Goal: Task Accomplishment & Management: Complete application form

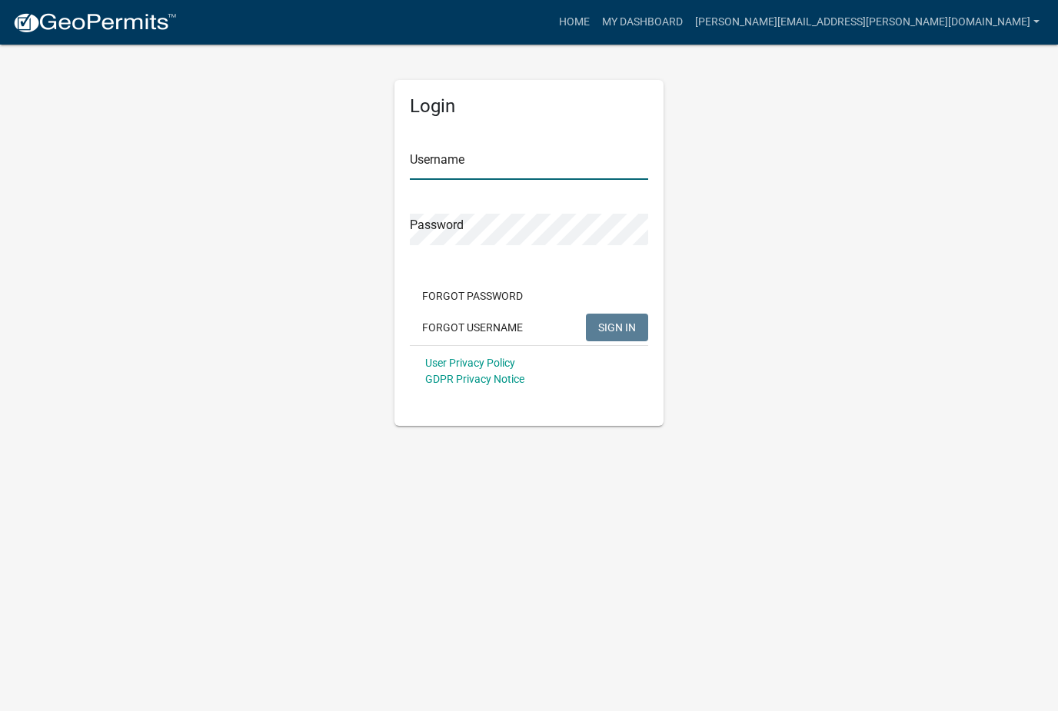
click at [498, 156] on input "Username" at bounding box center [529, 164] width 238 height 32
type input "[PERSON_NAME][EMAIL_ADDRESS][PERSON_NAME][DOMAIN_NAME]"
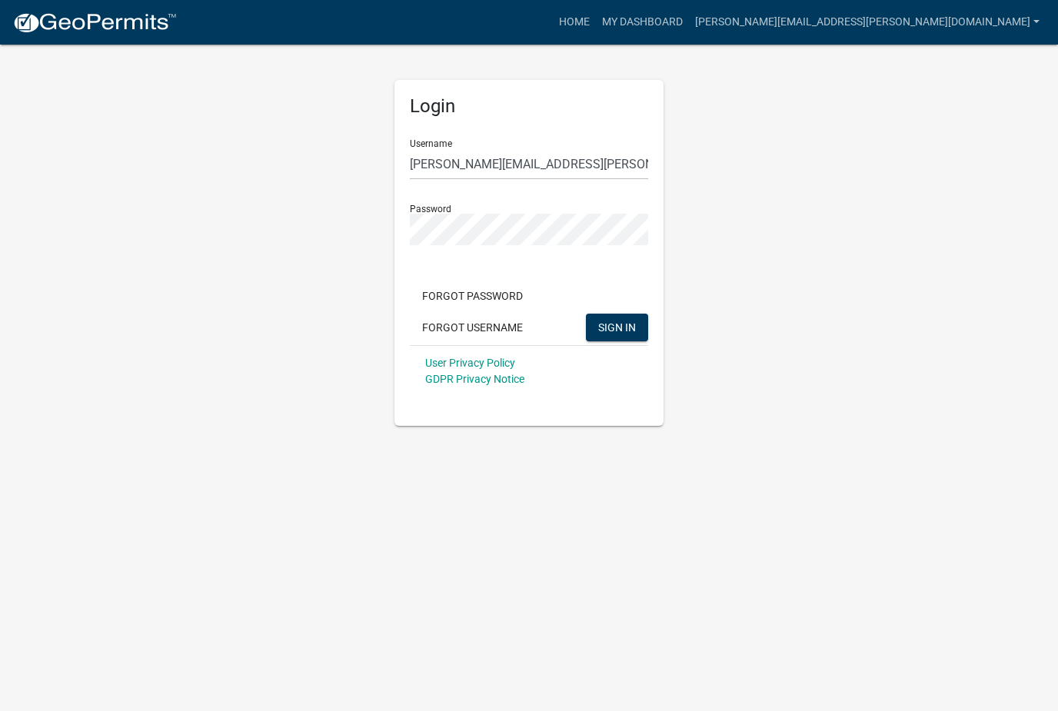
click at [617, 327] on button "SIGN IN" at bounding box center [617, 328] width 62 height 28
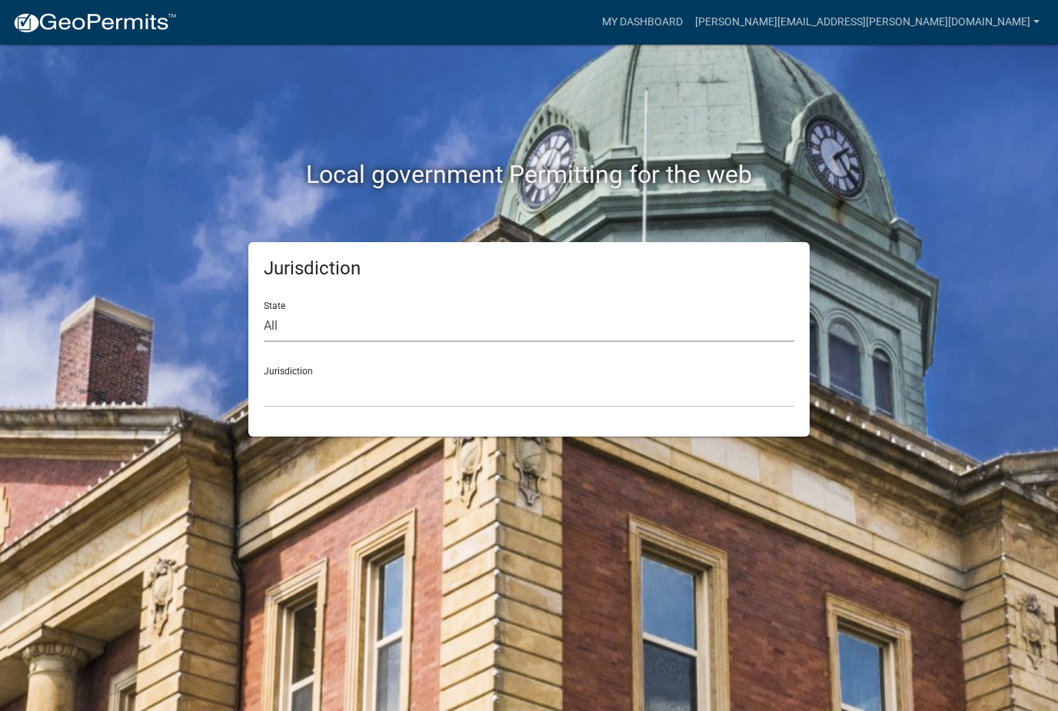
click at [279, 321] on select "All [US_STATE] [US_STATE] [US_STATE] [US_STATE] [US_STATE] [US_STATE] [US_STATE…" at bounding box center [529, 327] width 530 height 32
select select "[US_STATE]"
click at [302, 377] on select "City of [GEOGRAPHIC_DATA], [US_STATE] [GEOGRAPHIC_DATA], [US_STATE][PERSON_NAME…" at bounding box center [529, 392] width 530 height 32
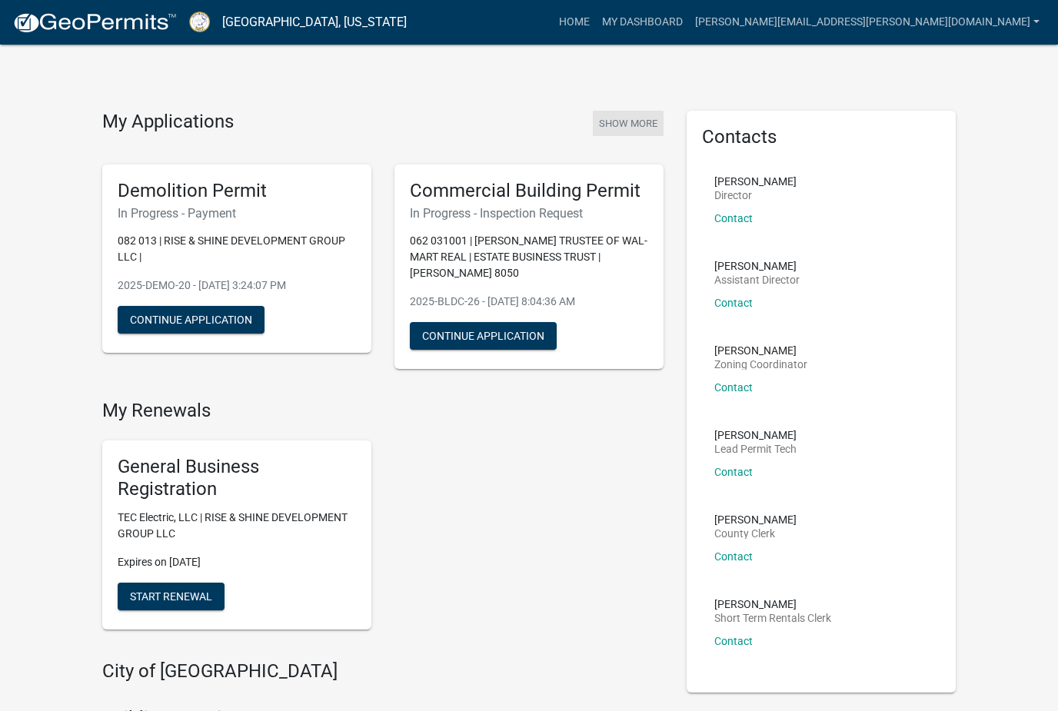
click at [637, 121] on button "Show More" at bounding box center [628, 123] width 71 height 25
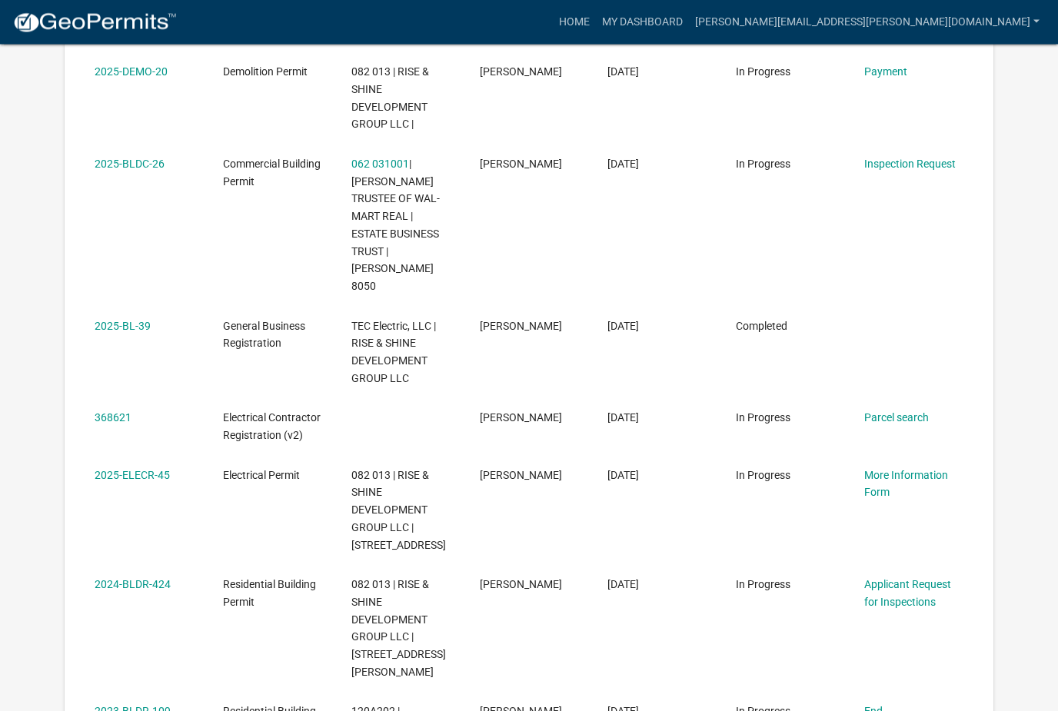
scroll to position [387, 0]
click at [926, 577] on link "Applicant Request for Inspections" at bounding box center [907, 592] width 87 height 30
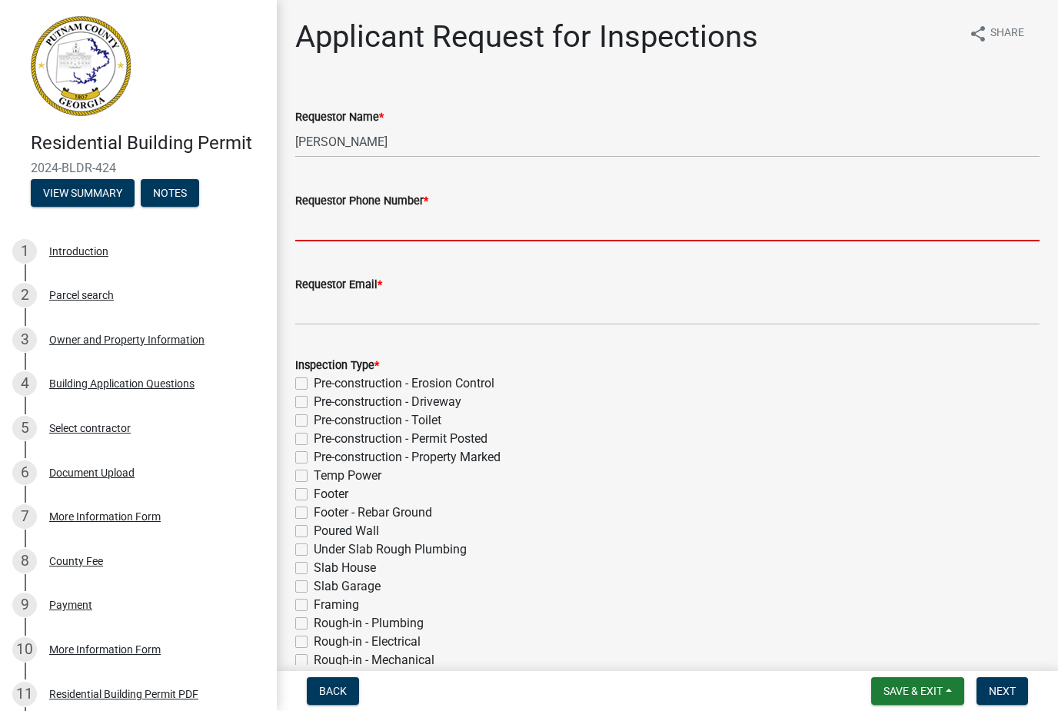
click at [328, 219] on input "Requestor Phone Number *" at bounding box center [667, 226] width 744 height 32
type input "7049656016"
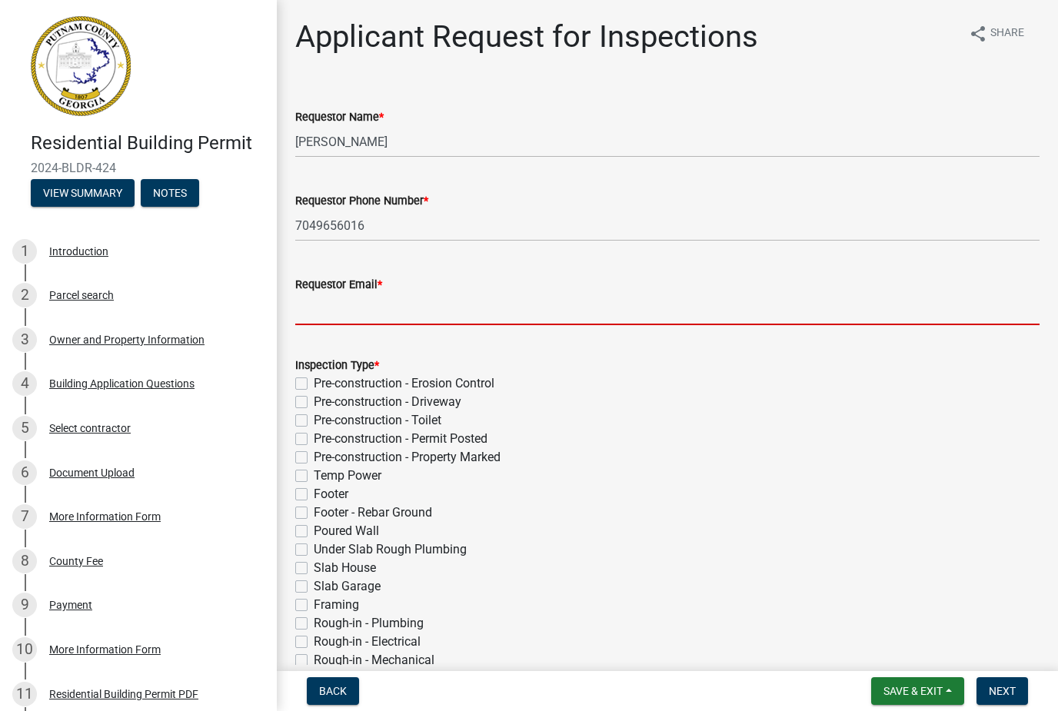
click at [332, 299] on input "Requestor Email *" at bounding box center [667, 310] width 744 height 32
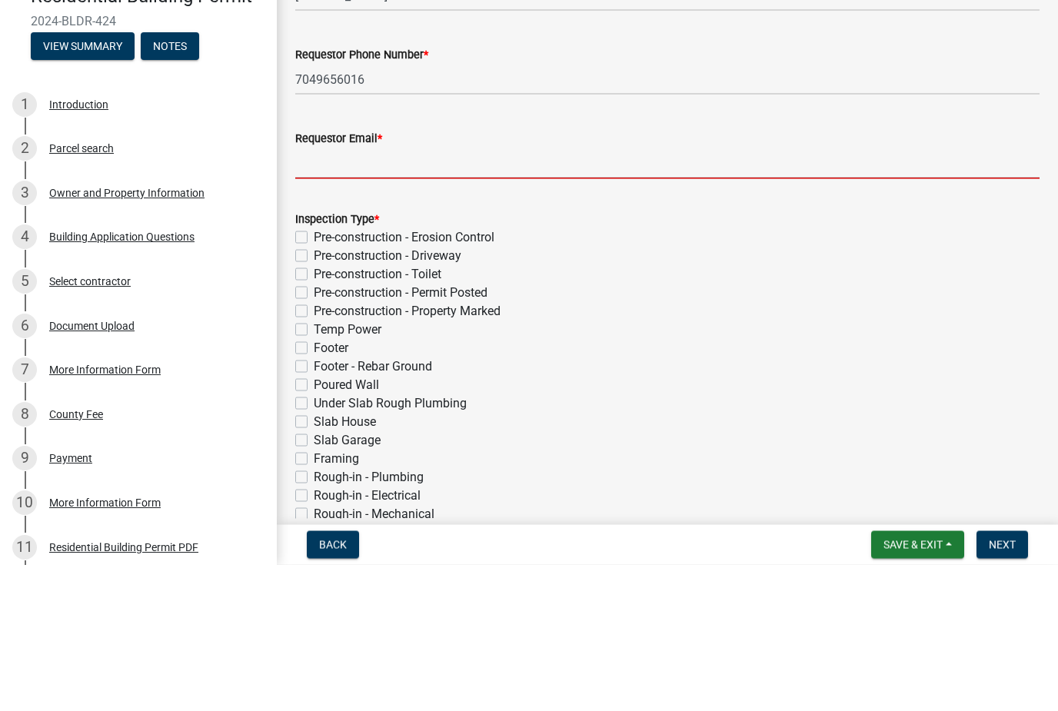
type input "[PERSON_NAME][EMAIL_ADDRESS][PERSON_NAME][DOMAIN_NAME]"
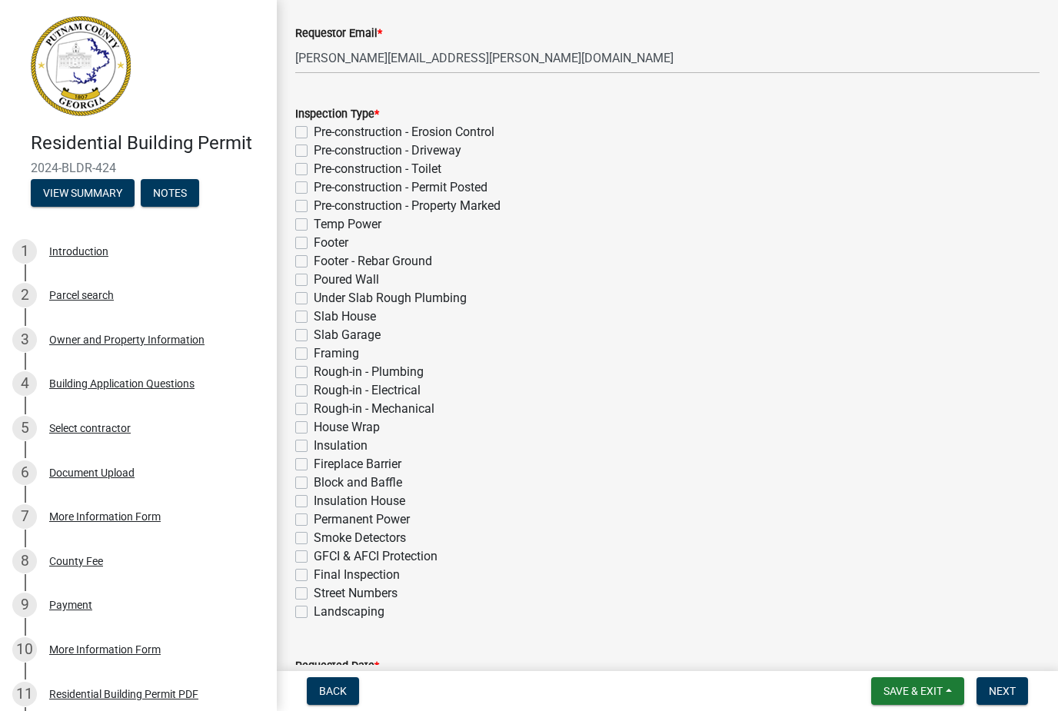
scroll to position [255, 0]
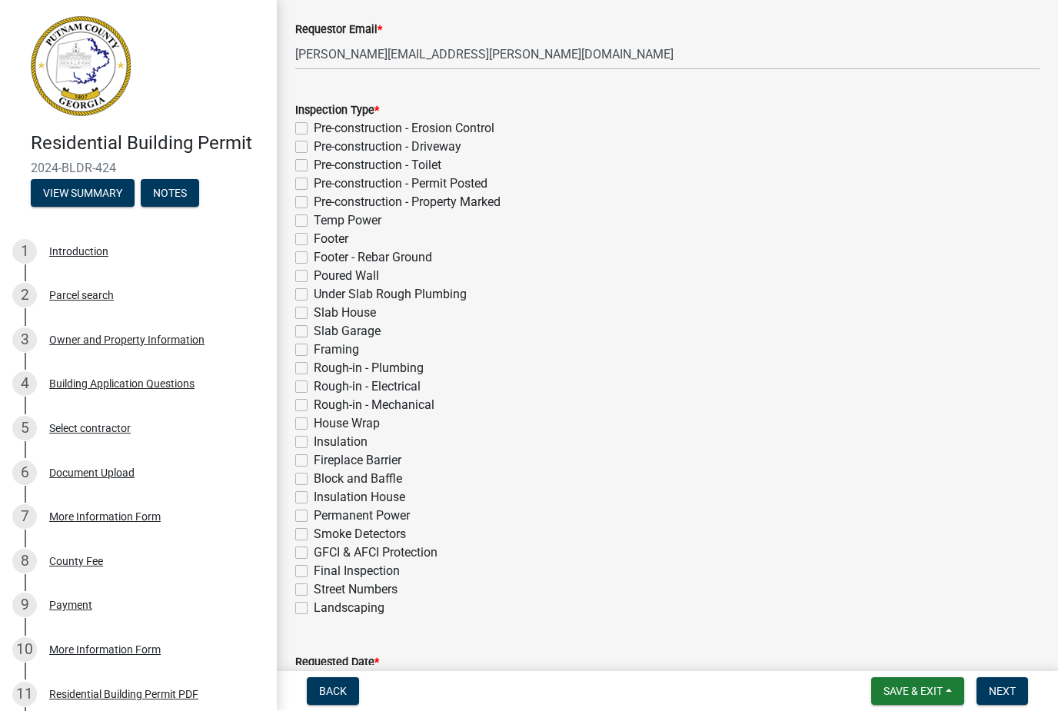
click at [314, 557] on label "GFCI & AFCI Protection" at bounding box center [376, 553] width 124 height 18
click at [314, 554] on input "GFCI & AFCI Protection" at bounding box center [319, 549] width 10 height 10
checkbox input "true"
checkbox input "false"
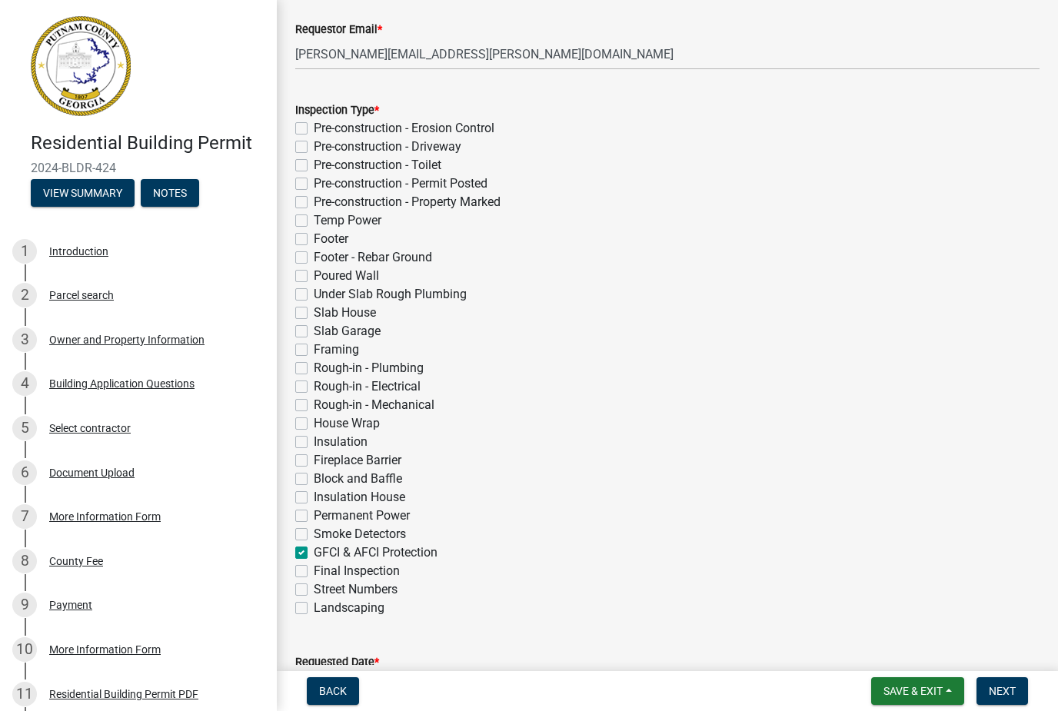
checkbox input "false"
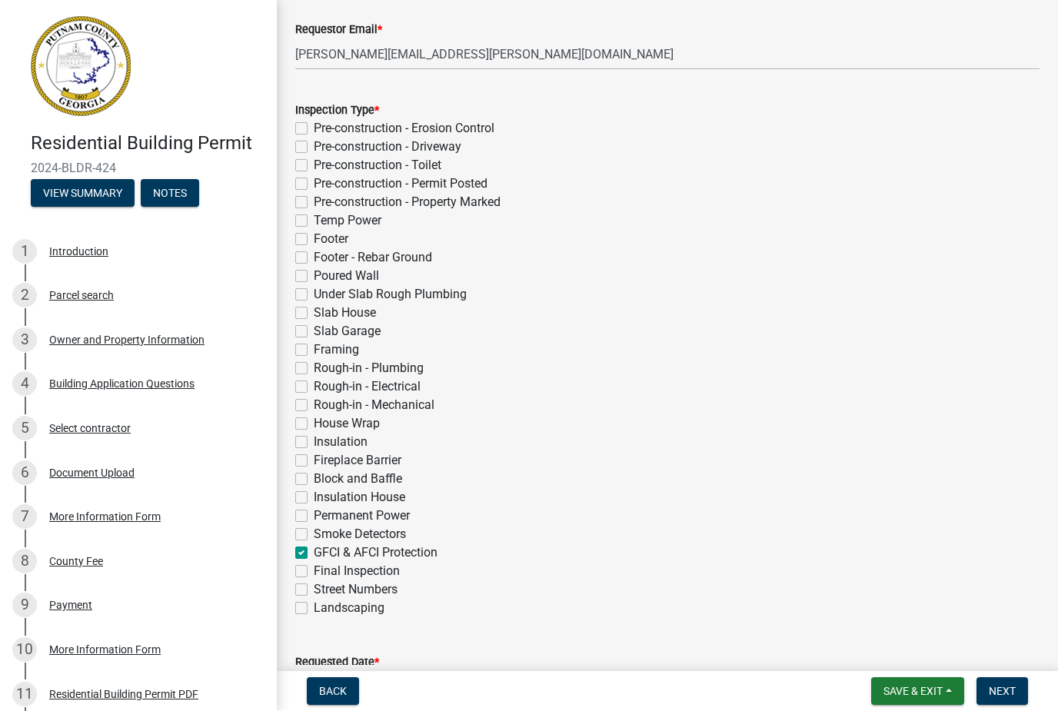
checkbox input "false"
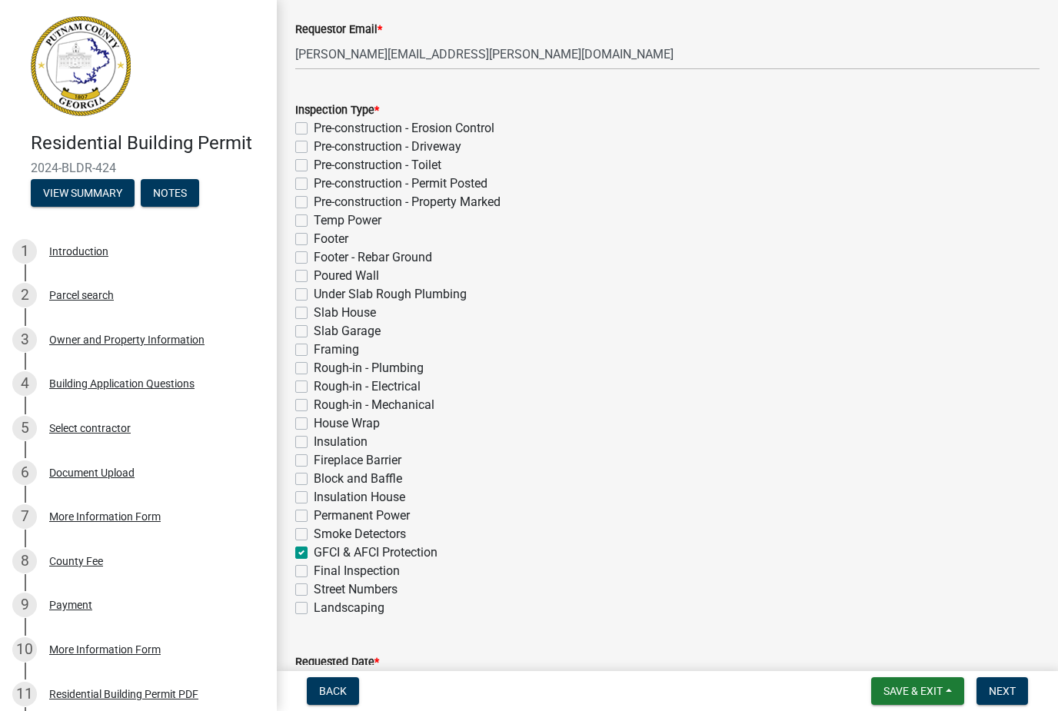
checkbox input "false"
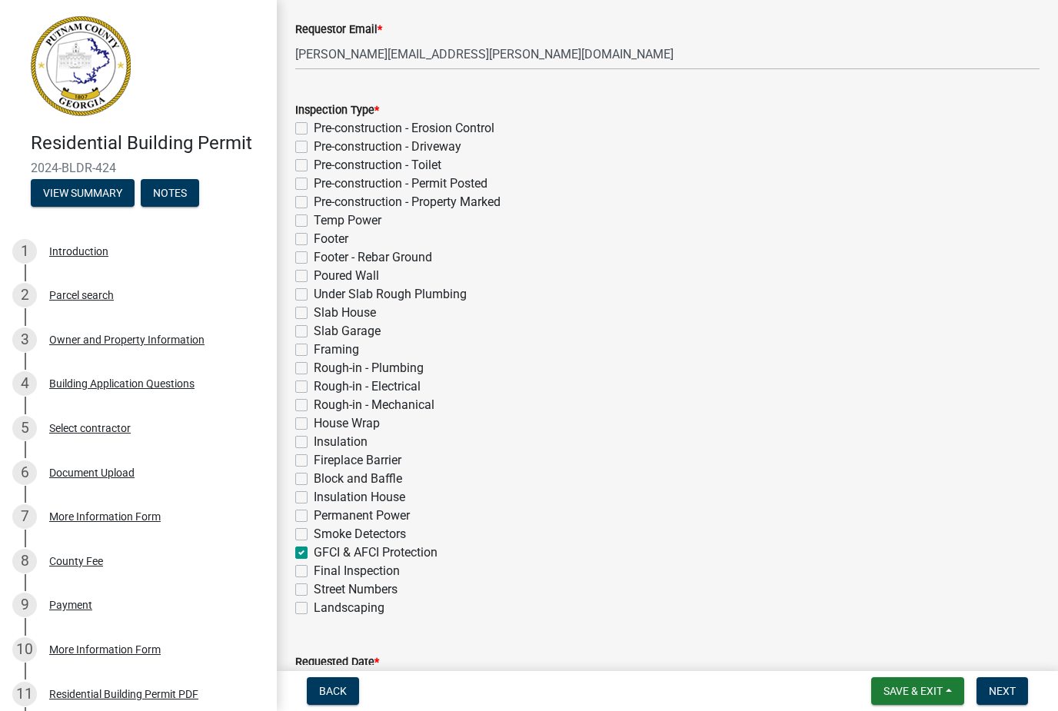
checkbox input "false"
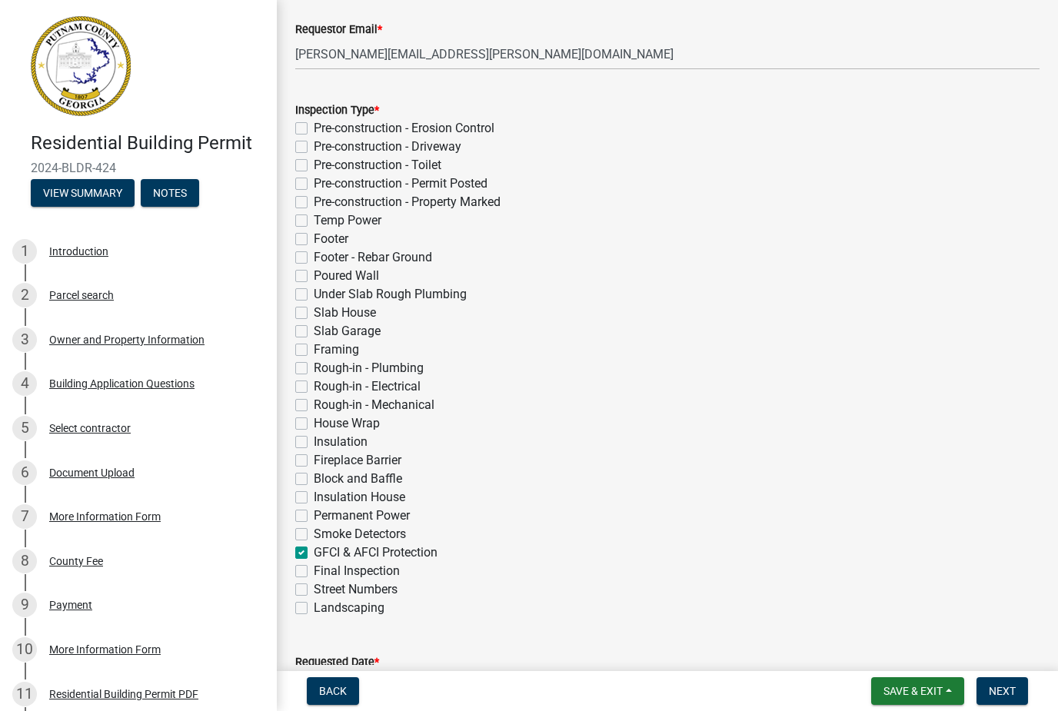
checkbox input "false"
checkbox input "true"
checkbox input "false"
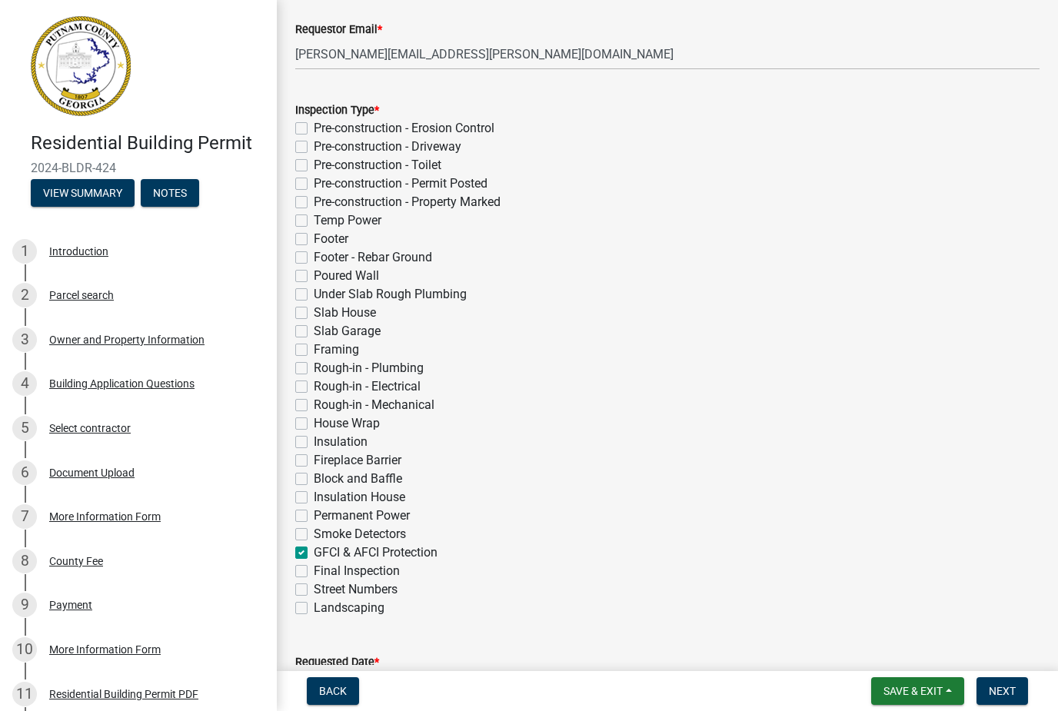
click at [314, 573] on label "Final Inspection" at bounding box center [357, 571] width 86 height 18
click at [314, 572] on input "Final Inspection" at bounding box center [319, 567] width 10 height 10
checkbox input "true"
checkbox input "false"
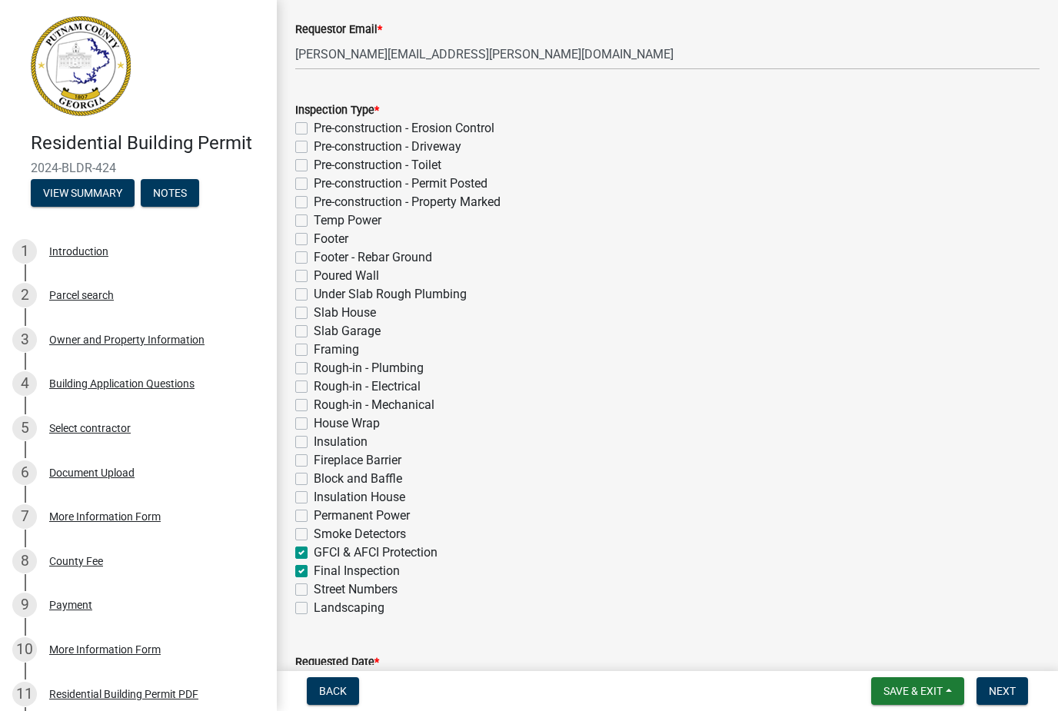
checkbox input "false"
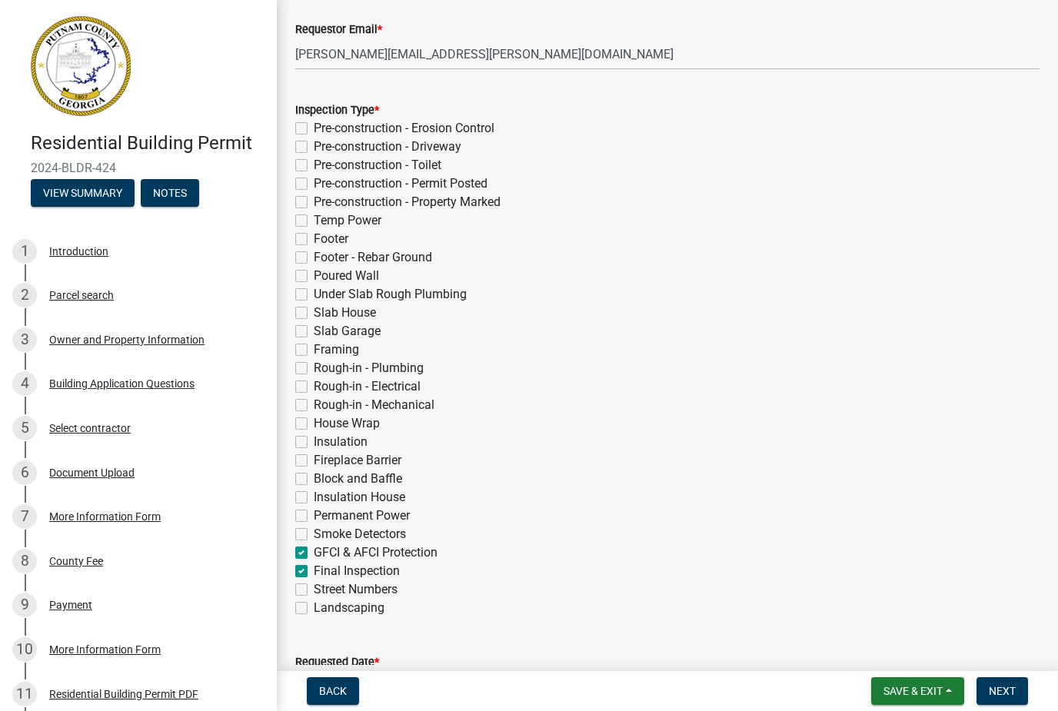
checkbox input "false"
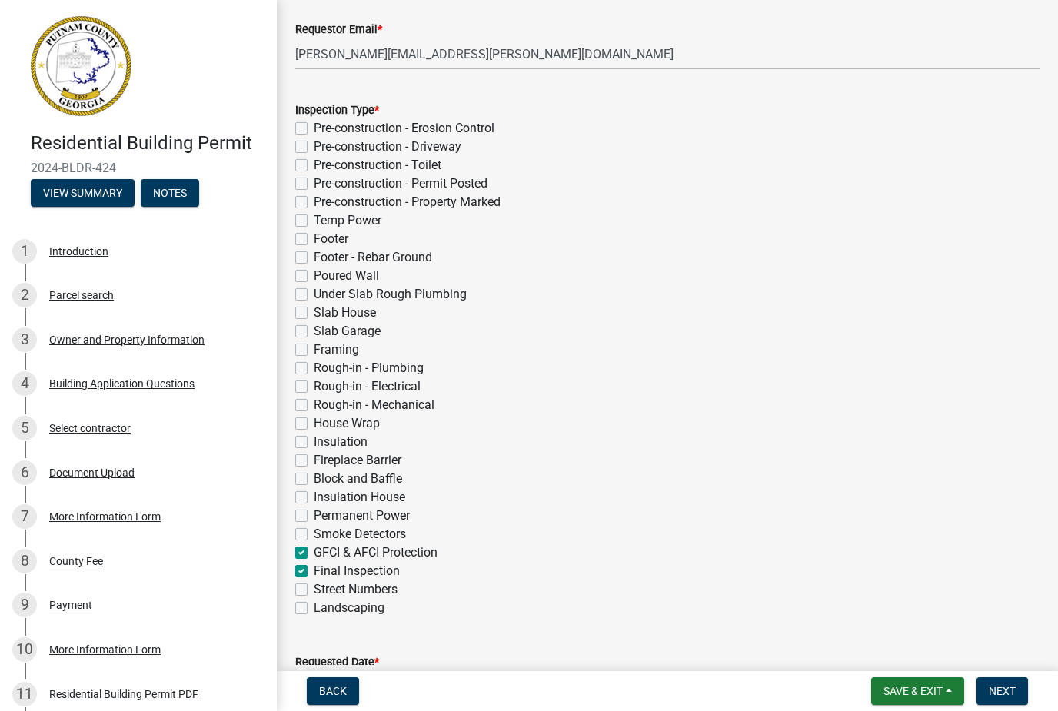
checkbox input "false"
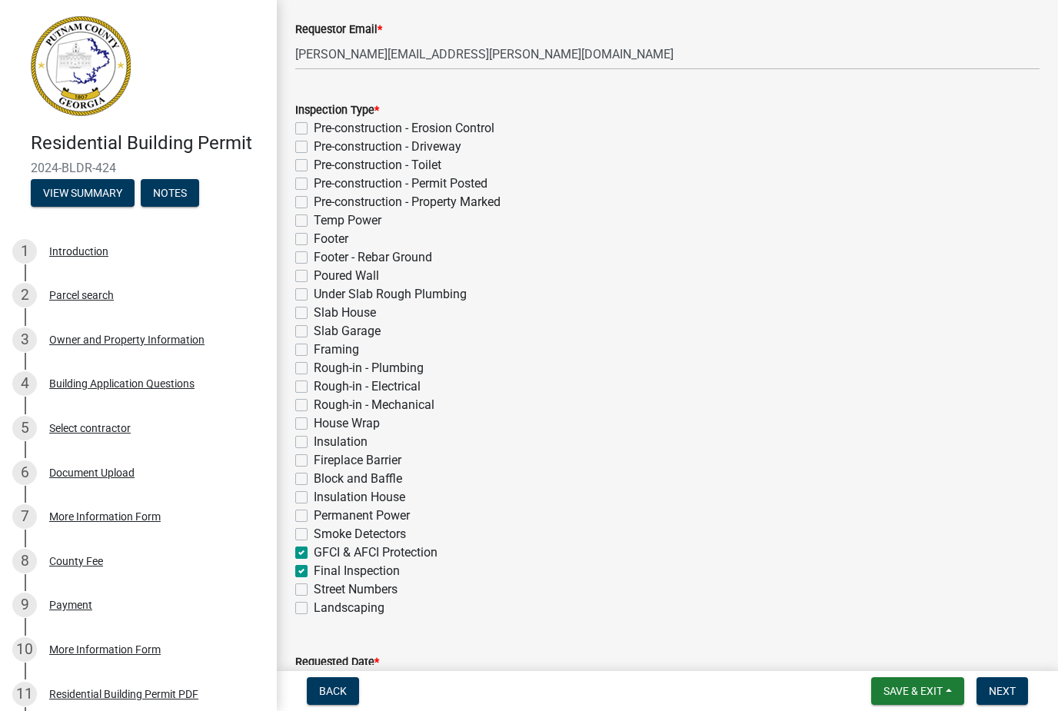
checkbox input "false"
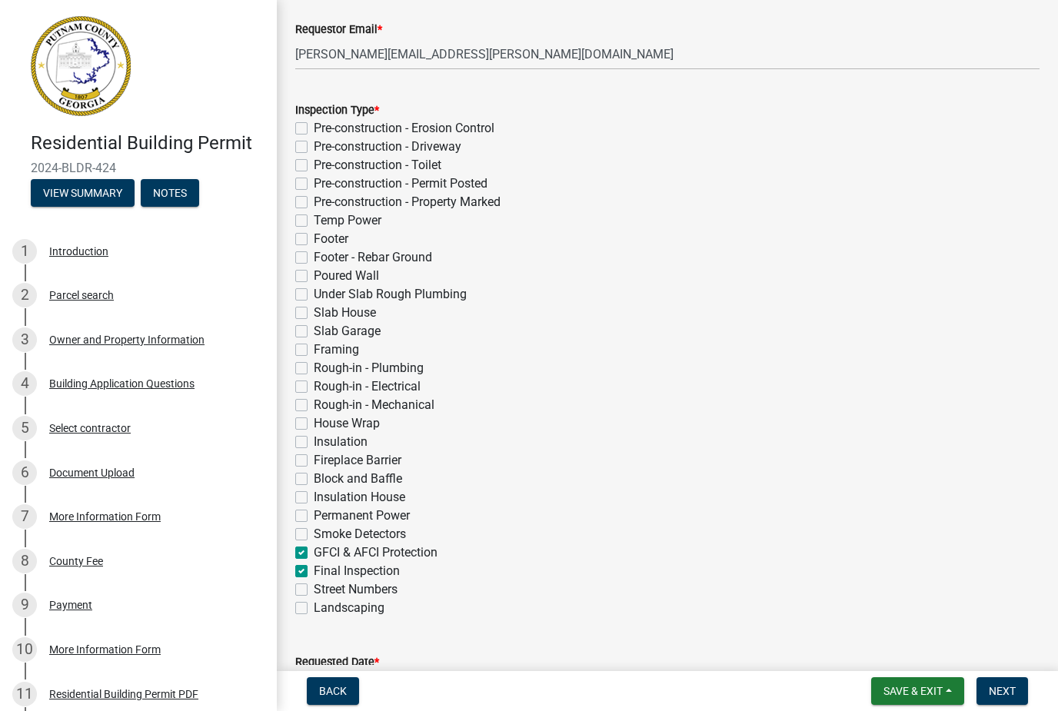
checkbox input "false"
checkbox input "true"
checkbox input "false"
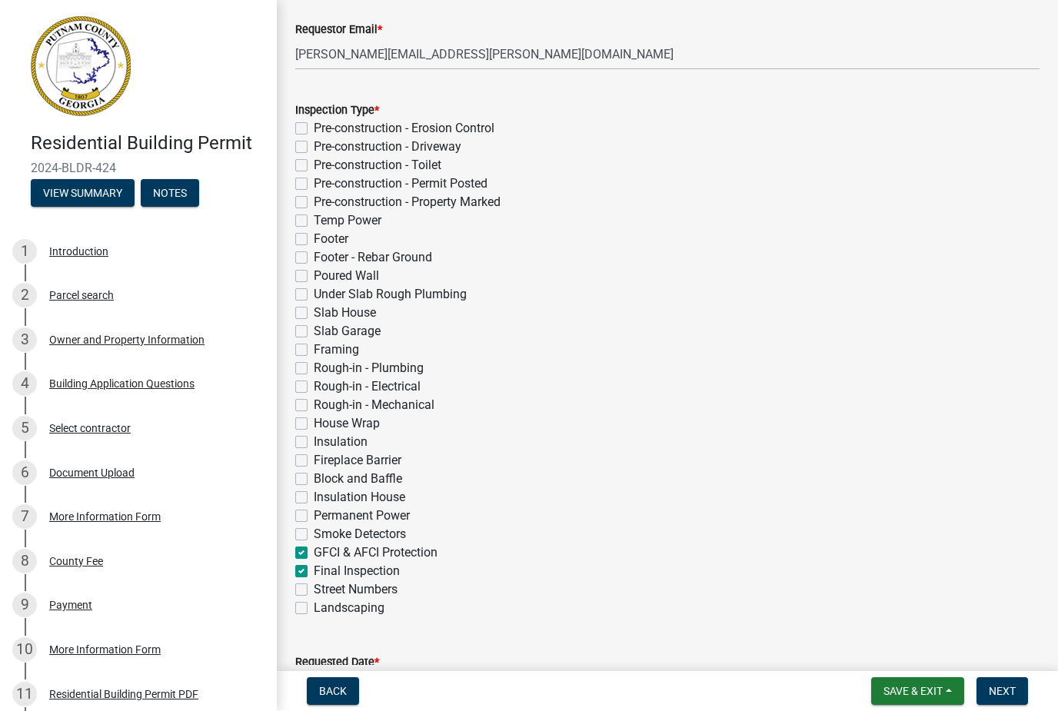
click at [314, 548] on label "GFCI & AFCI Protection" at bounding box center [376, 553] width 124 height 18
click at [314, 548] on input "GFCI & AFCI Protection" at bounding box center [319, 549] width 10 height 10
checkbox input "false"
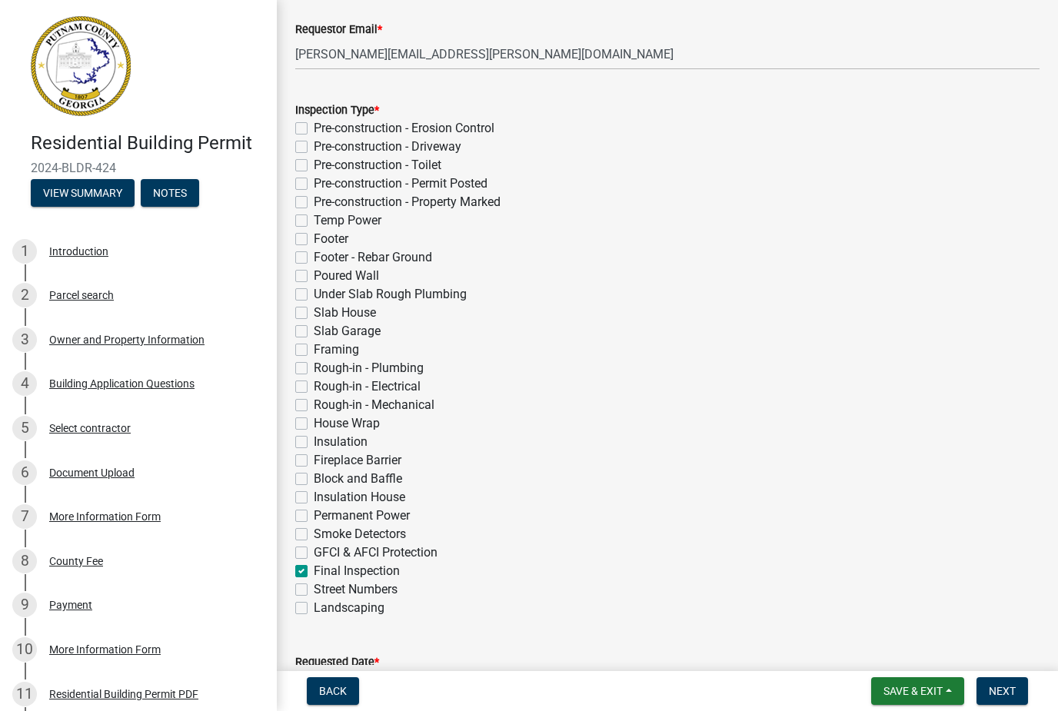
checkbox input "false"
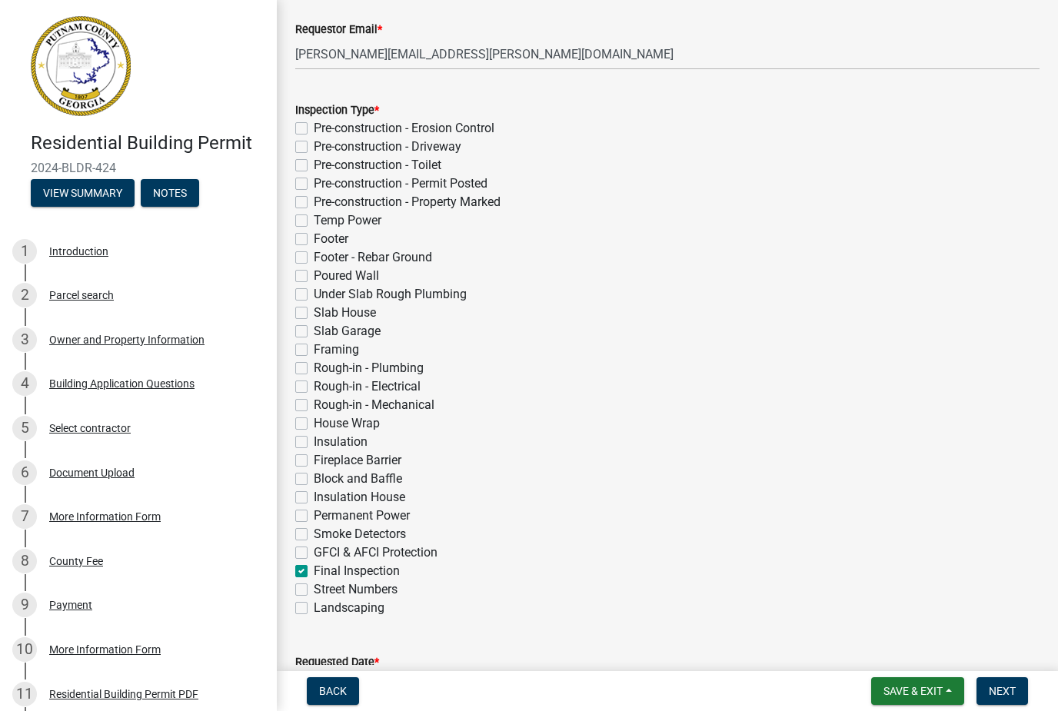
checkbox input "false"
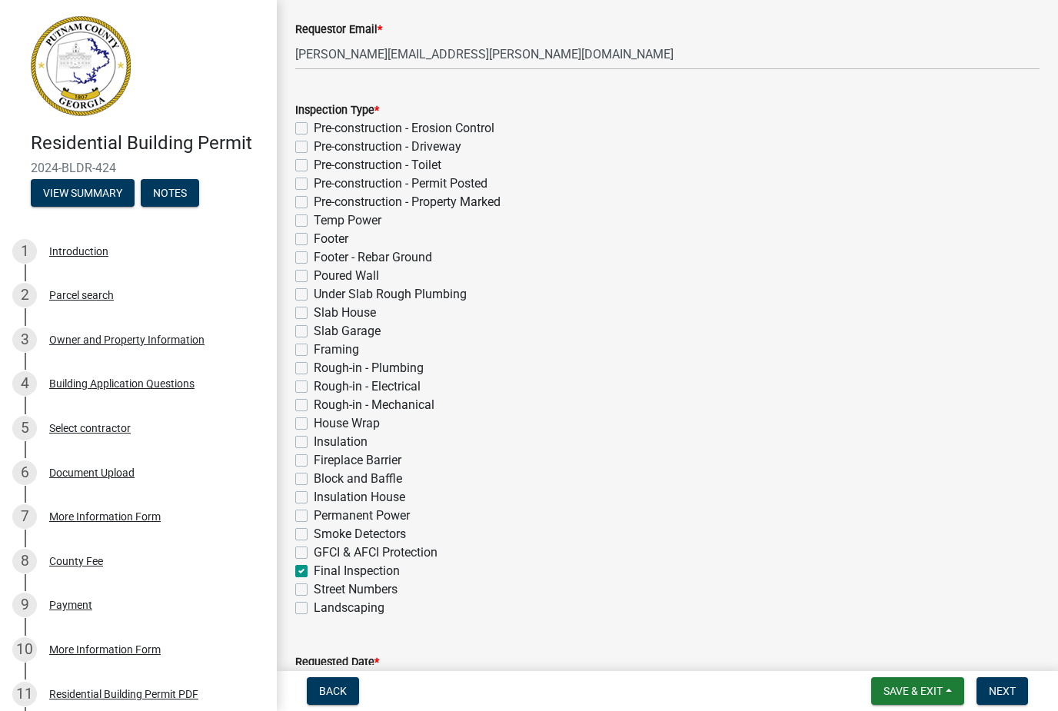
checkbox input "false"
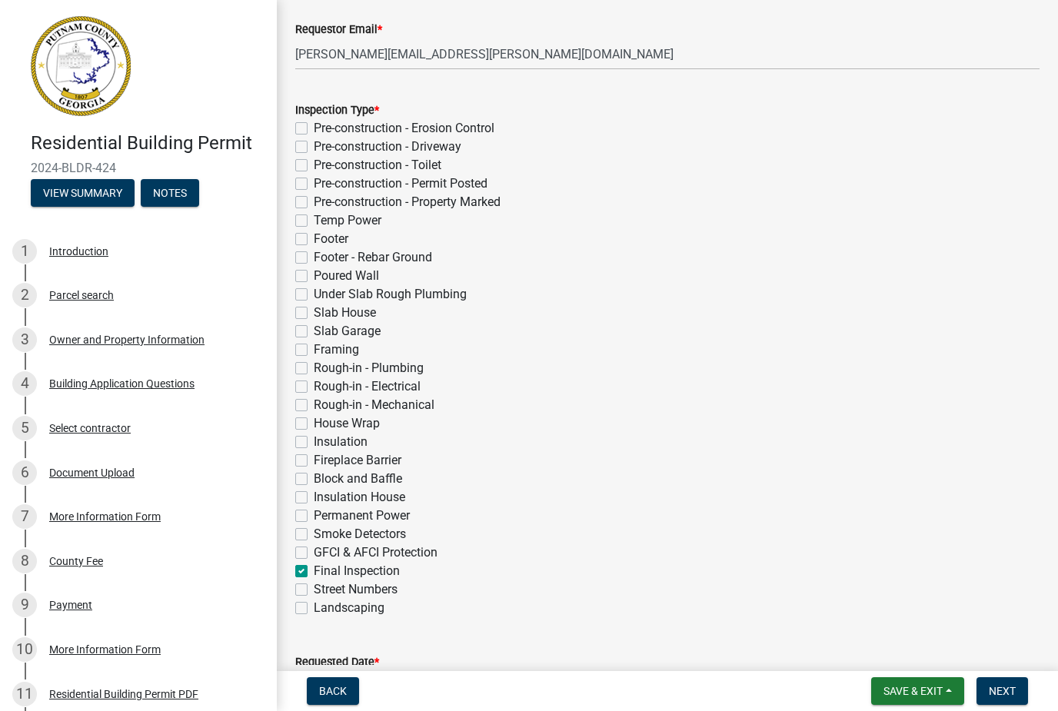
checkbox input "false"
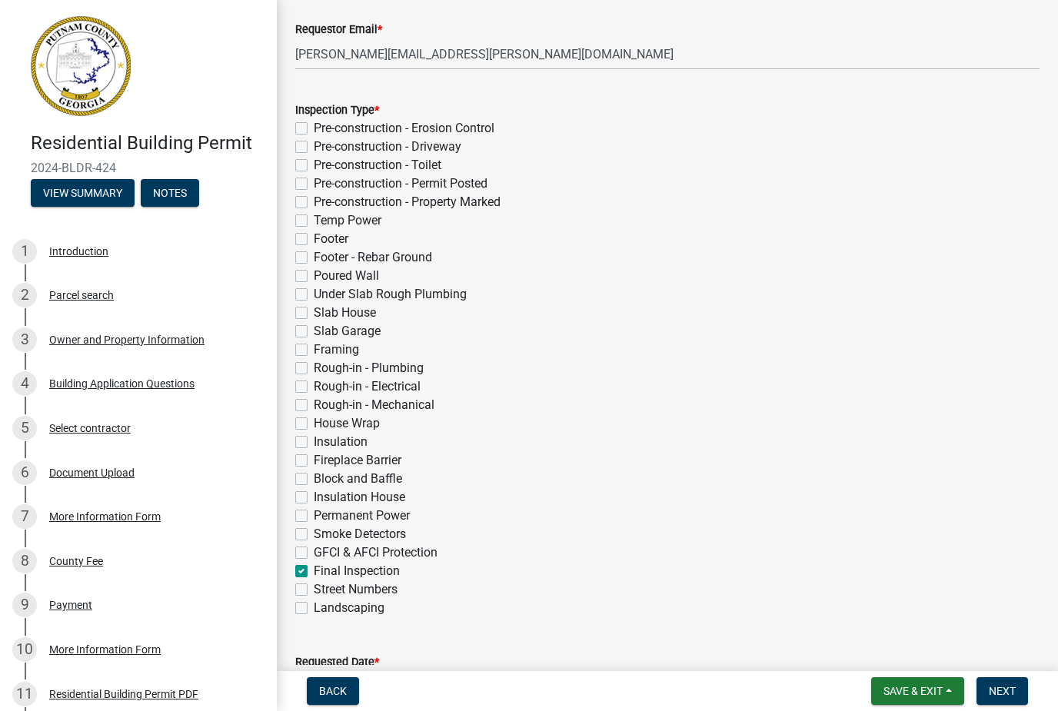
checkbox input "false"
checkbox input "true"
checkbox input "false"
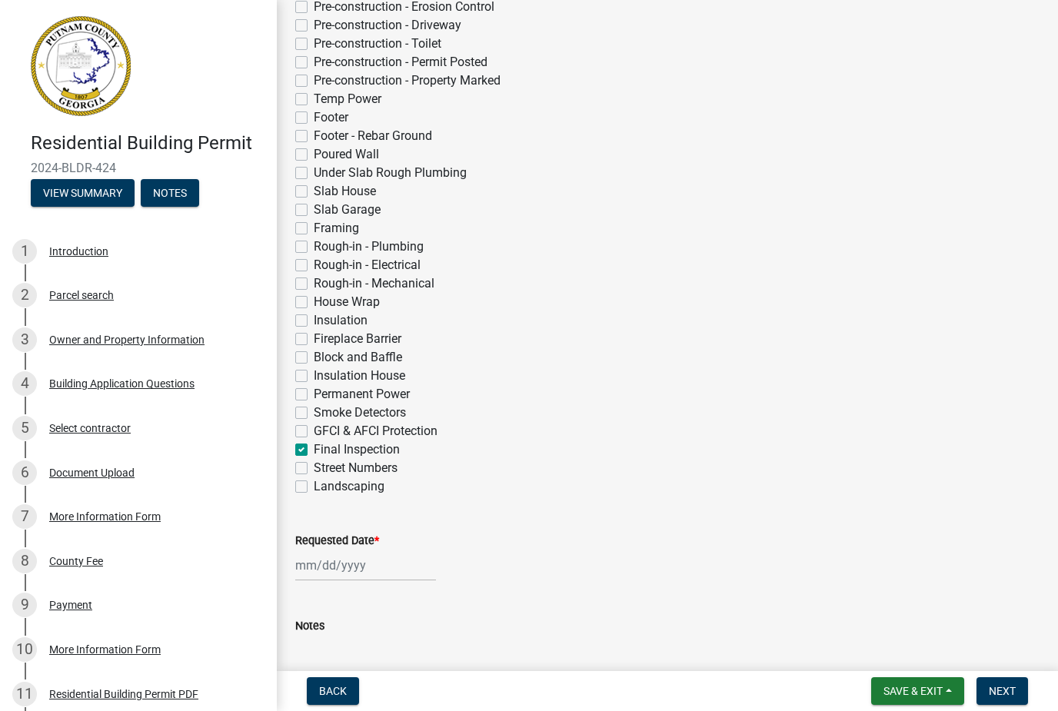
scroll to position [392, 0]
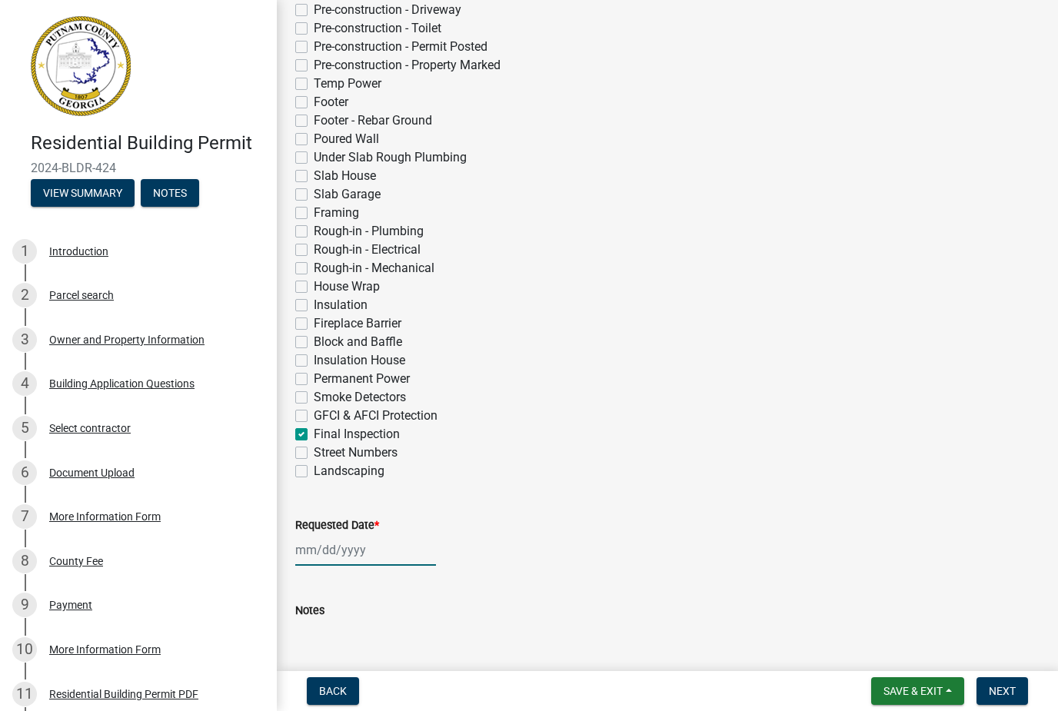
click at [314, 556] on div at bounding box center [365, 550] width 141 height 32
select select "8"
select select "2025"
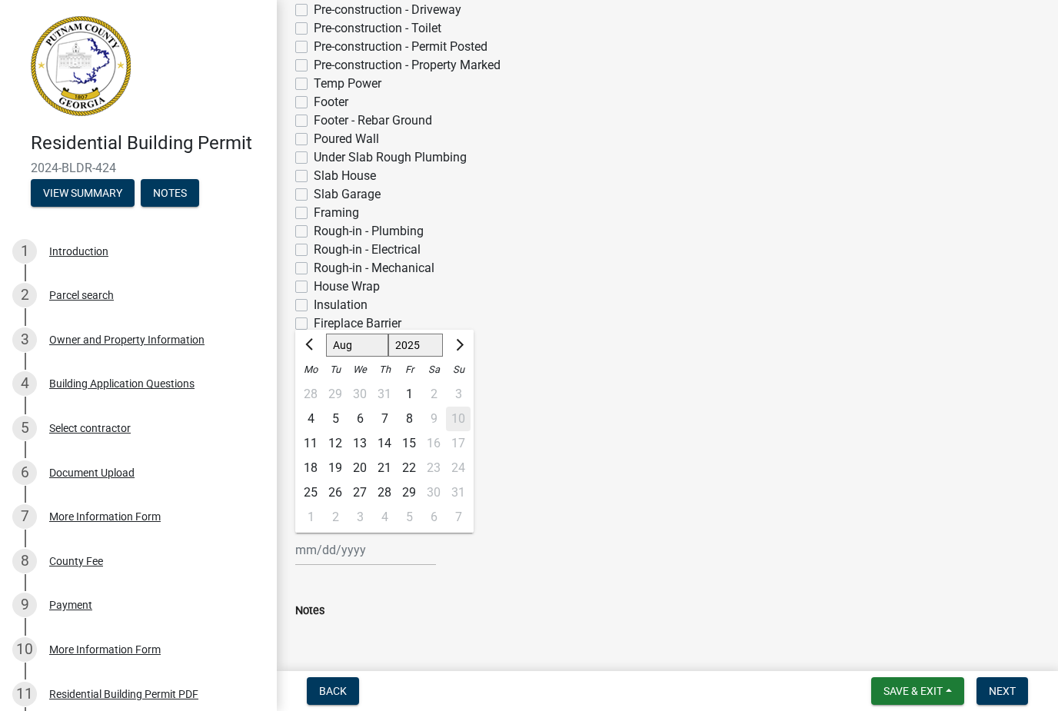
click at [305, 437] on div "11" at bounding box center [310, 443] width 25 height 25
type input "[DATE]"
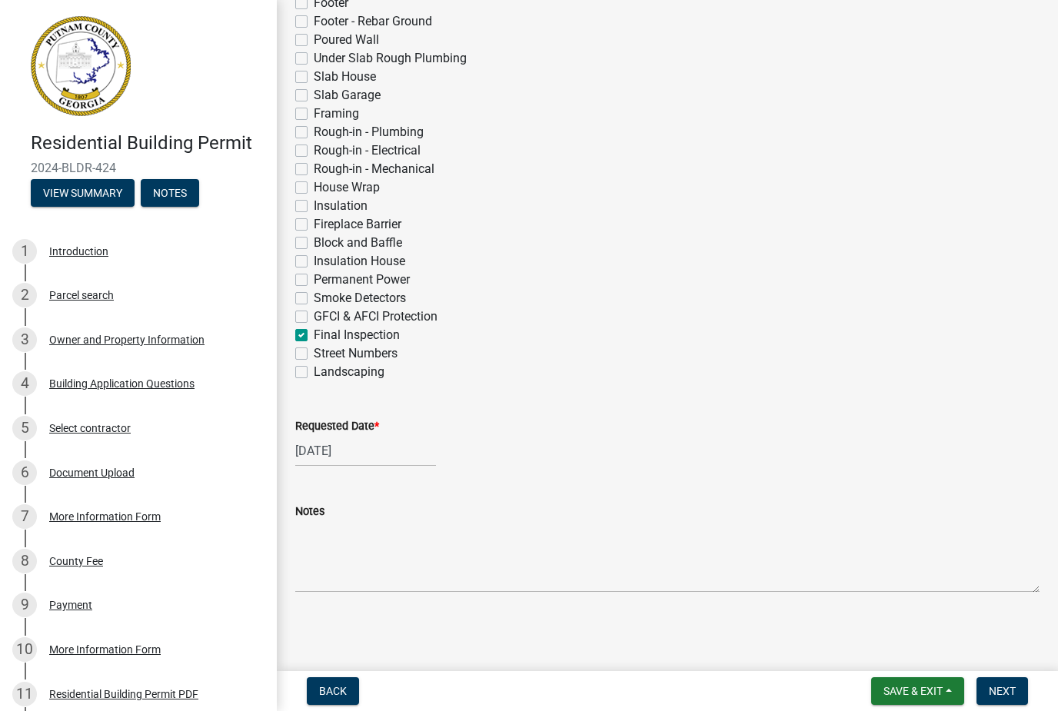
scroll to position [491, 0]
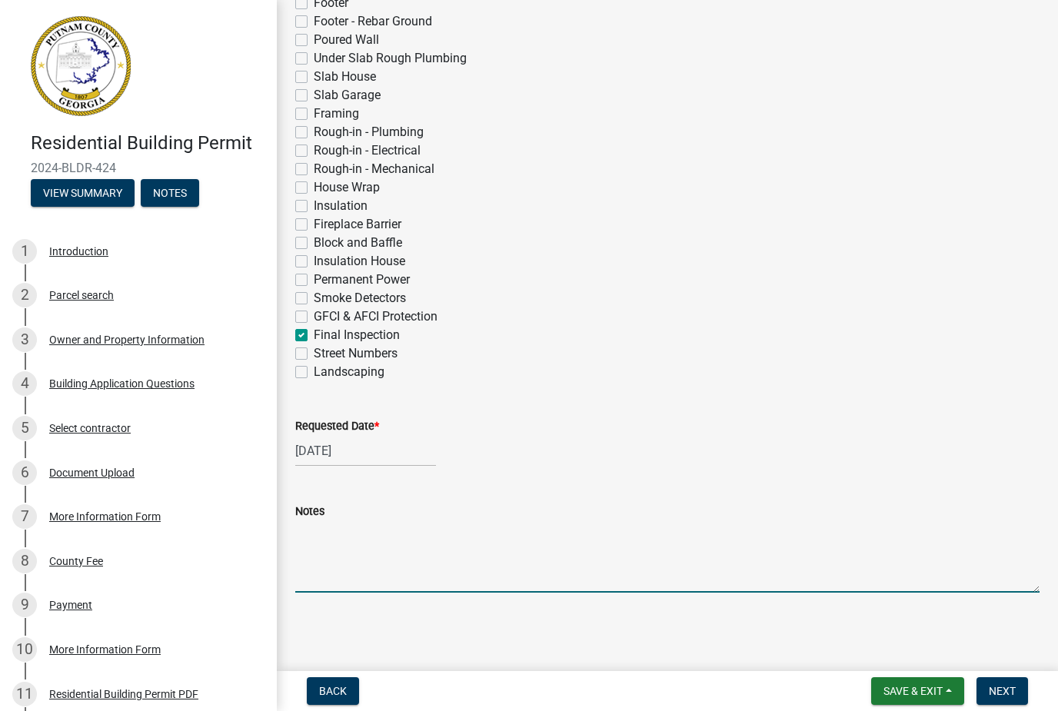
click at [362, 556] on textarea "Notes" at bounding box center [667, 556] width 744 height 72
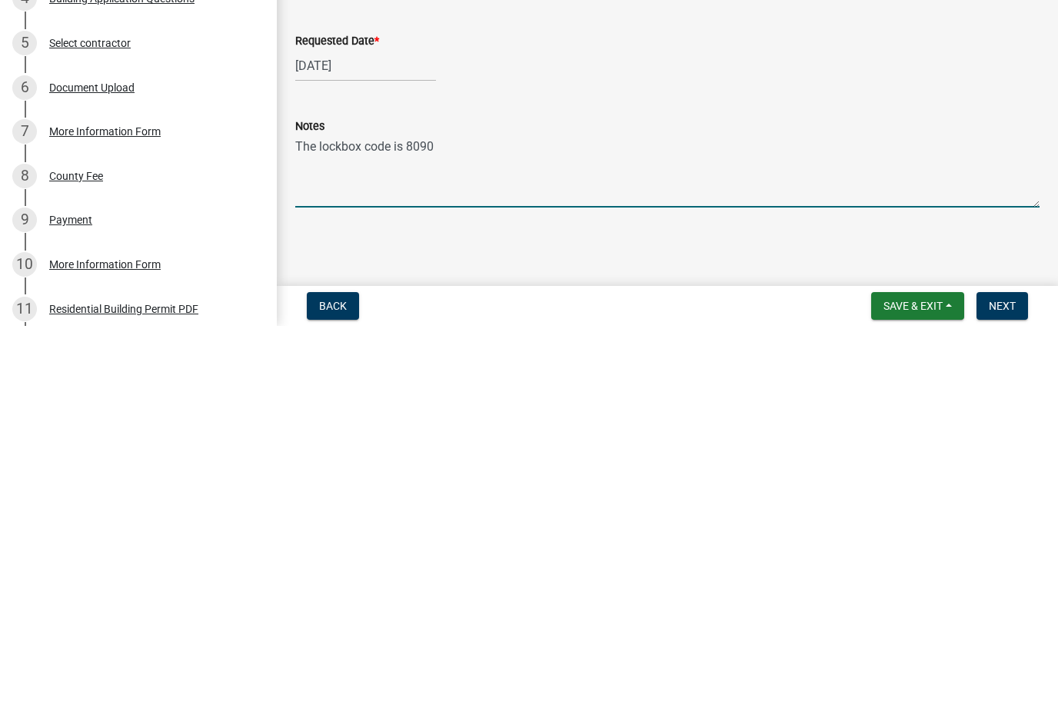
type textarea "The lockbox code is 8090."
click at [1013, 685] on span "Next" at bounding box center [1002, 691] width 27 height 12
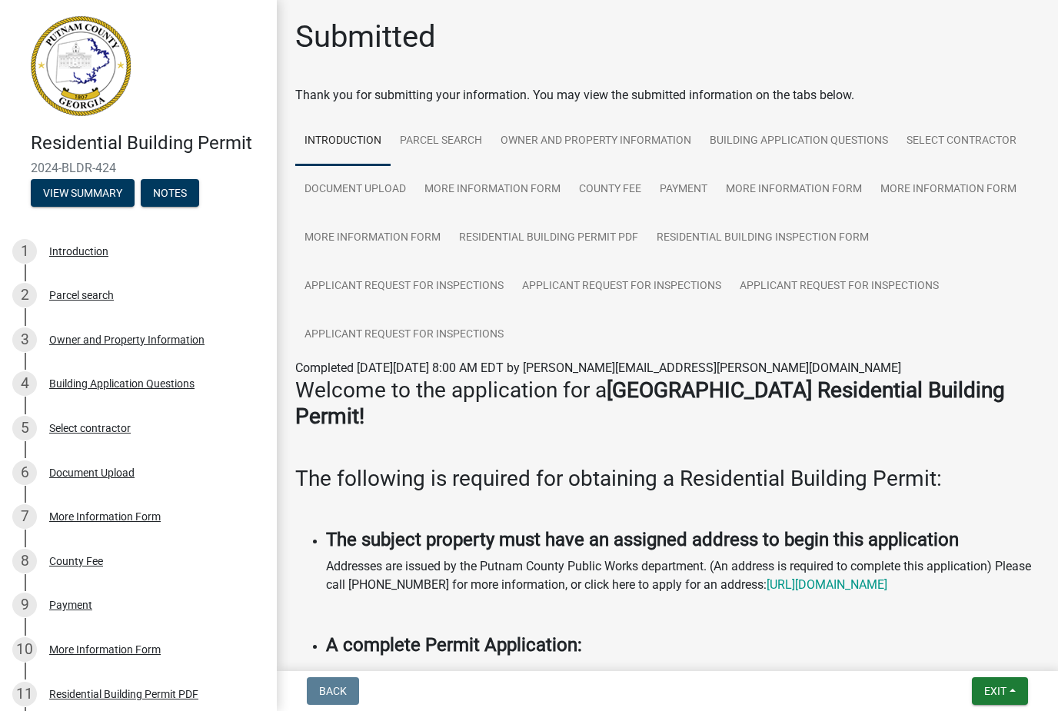
scroll to position [0, 0]
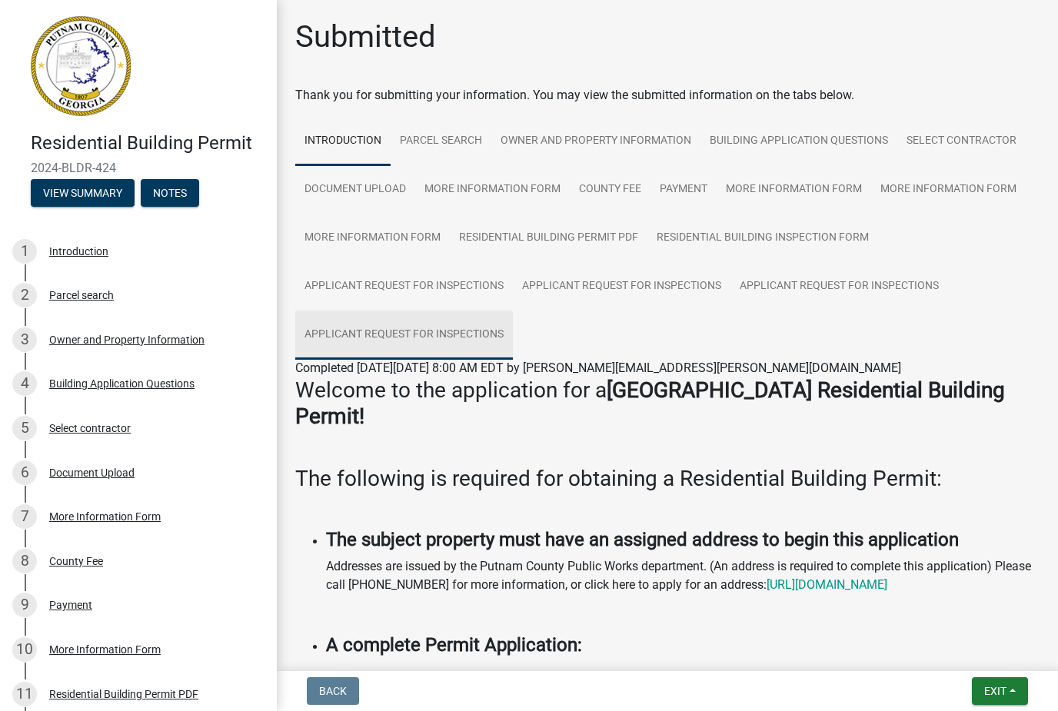
click at [443, 338] on link "Applicant Request for Inspections" at bounding box center [404, 335] width 218 height 49
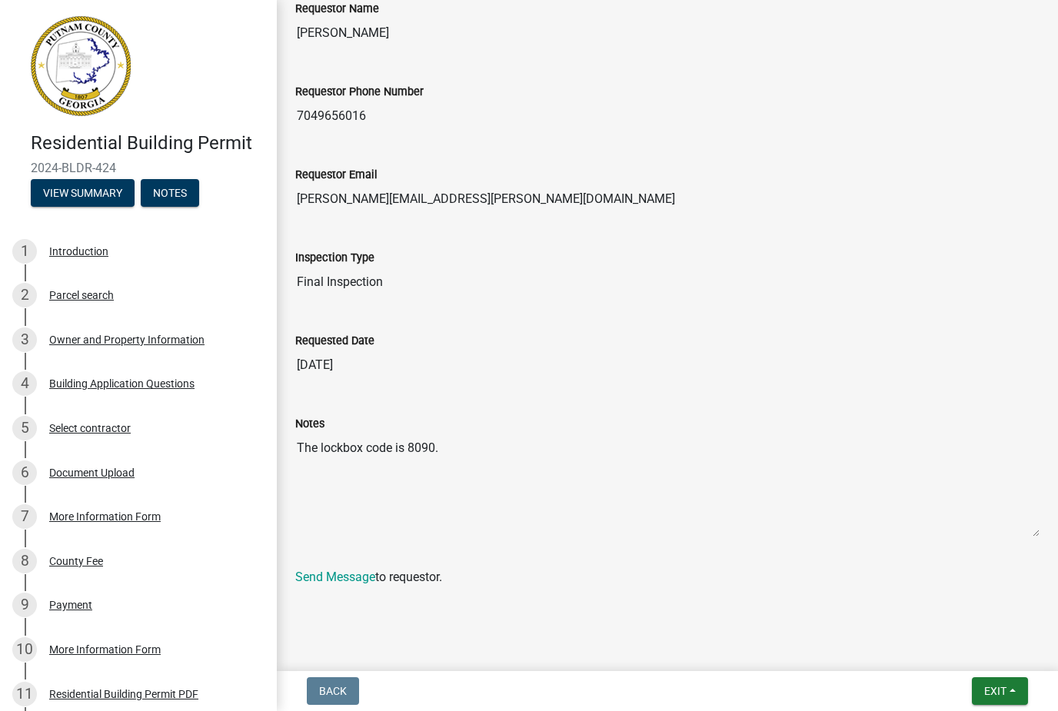
scroll to position [400, 0]
click at [999, 691] on span "Exit" at bounding box center [995, 691] width 22 height 12
click at [947, 648] on button "Save & Exit" at bounding box center [967, 651] width 123 height 37
